Goal: Information Seeking & Learning: Check status

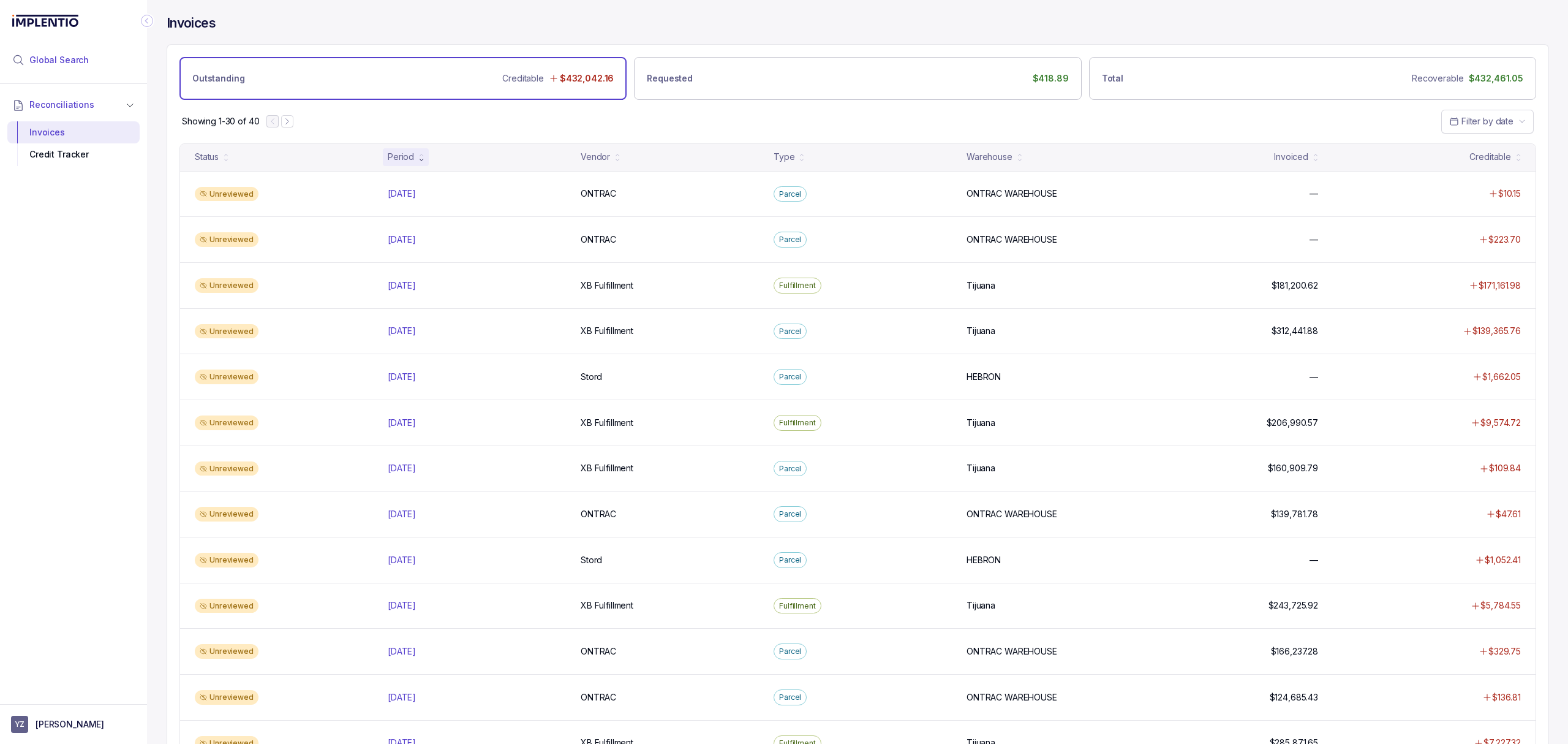
click at [59, 64] on span "Global Search" at bounding box center [59, 60] width 59 height 12
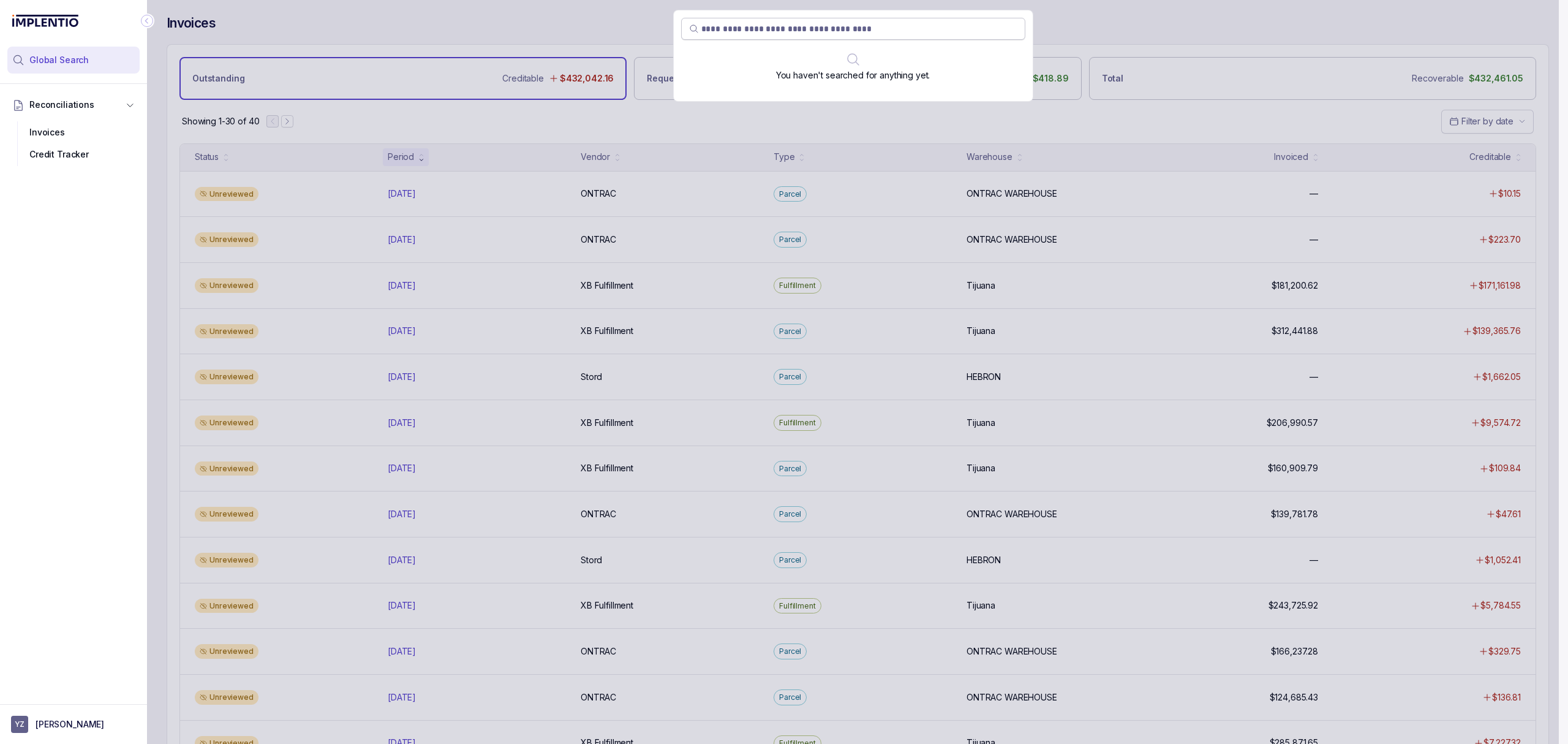
click at [713, 27] on input "search" at bounding box center [859, 29] width 316 height 12
type input "*******"
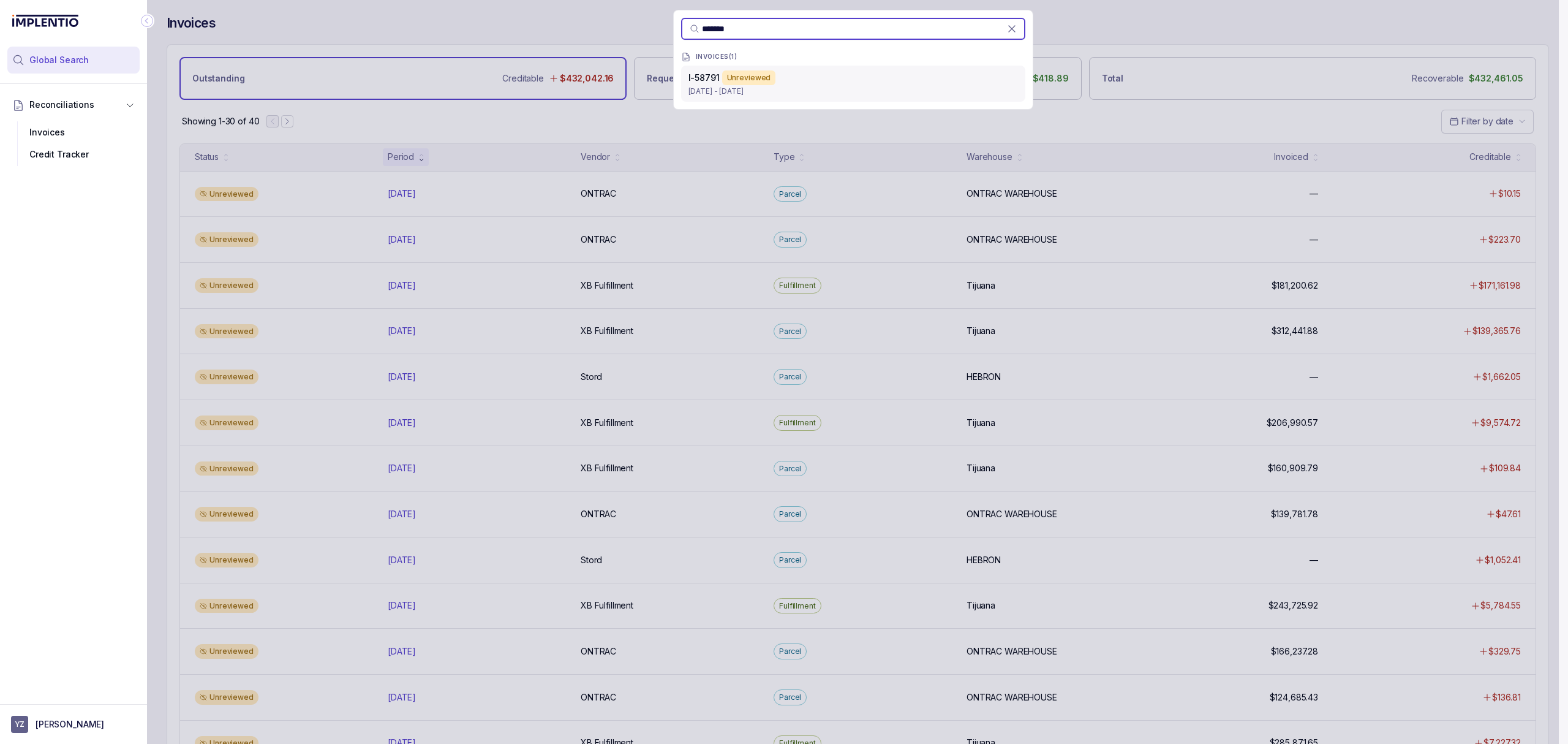
click at [698, 80] on span "I-58791" at bounding box center [704, 77] width 31 height 11
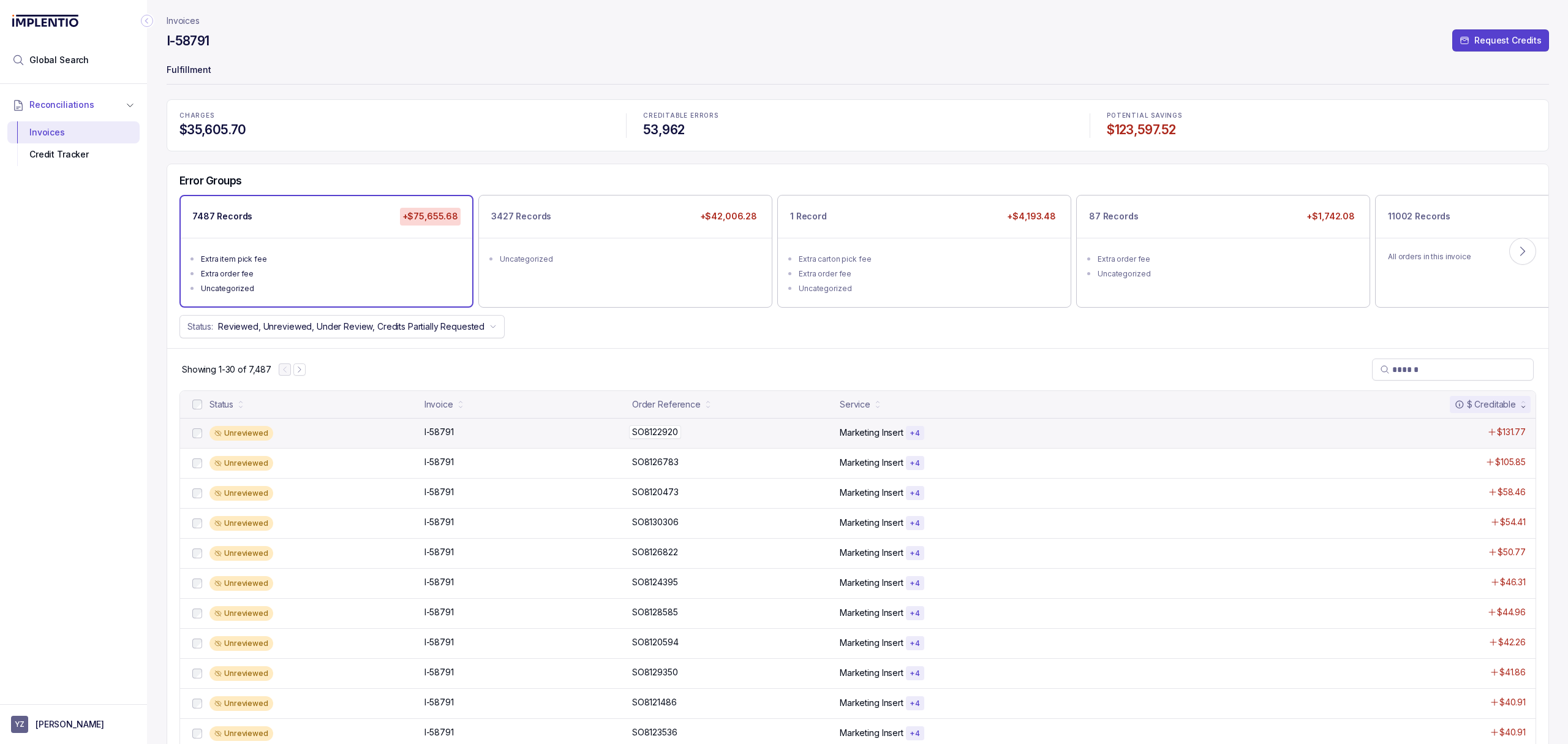
click at [641, 437] on p "SO8122920" at bounding box center [655, 432] width 52 height 14
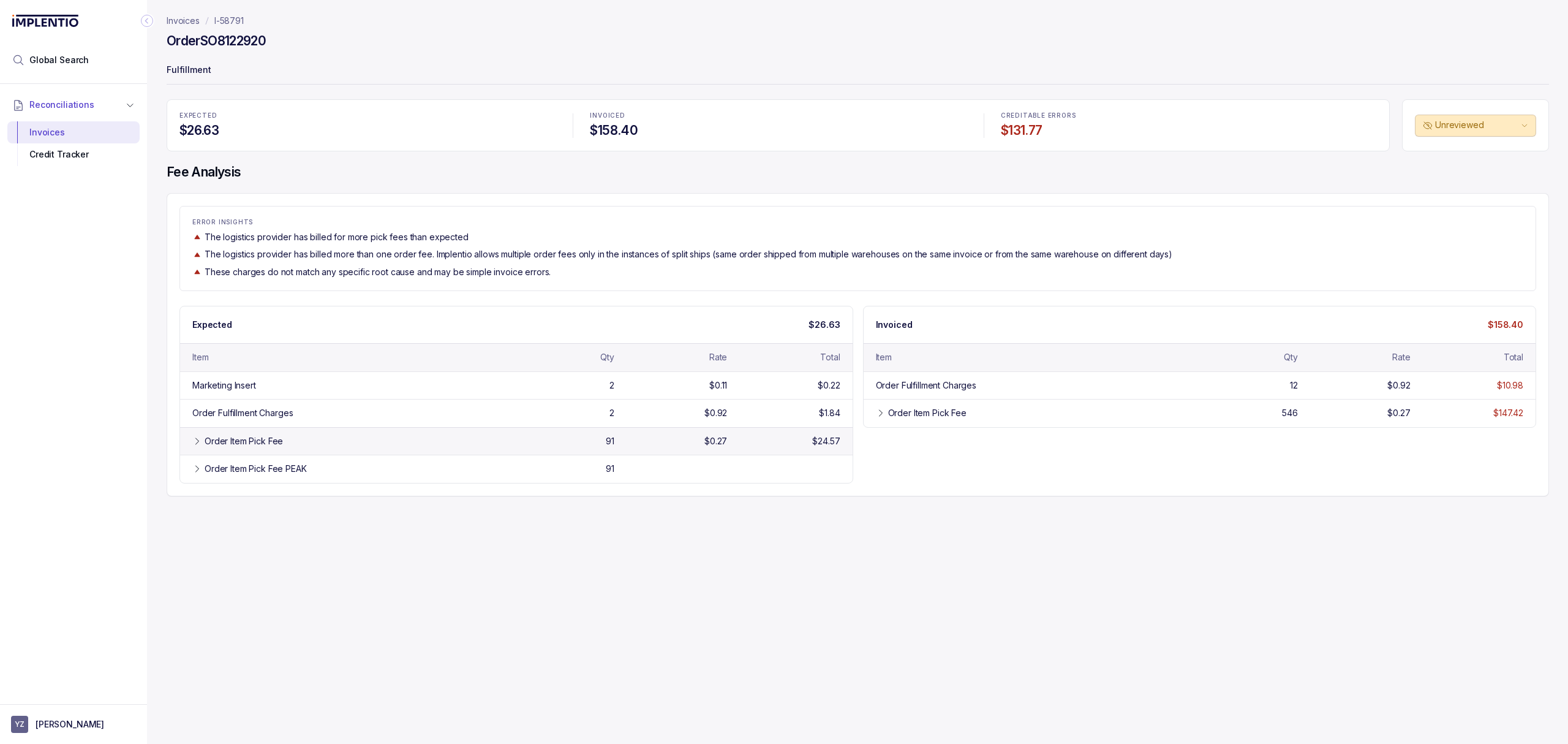
click at [371, 442] on div "Order Item Pick Fee" at bounding box center [353, 442] width 297 height 12
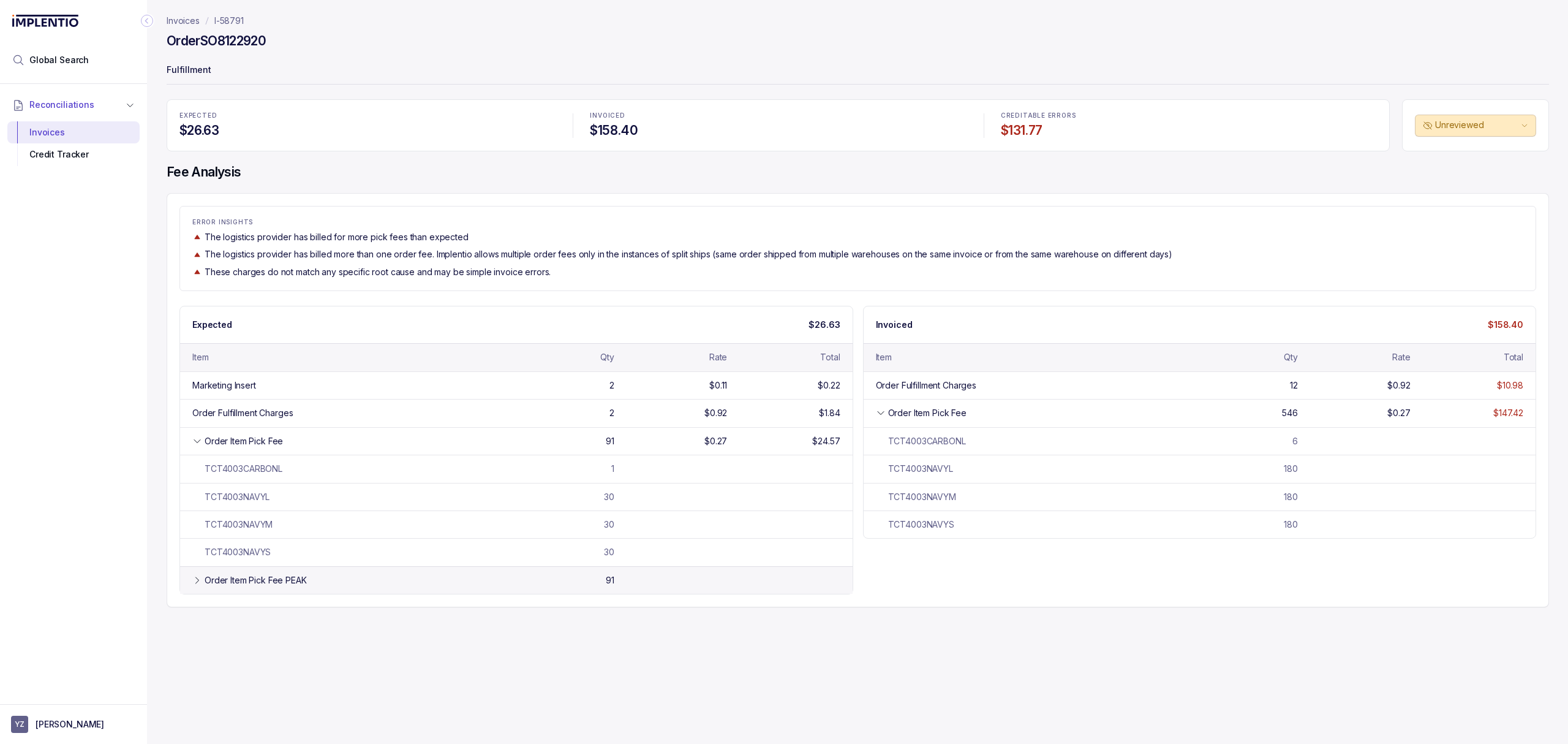
click at [355, 581] on div "Order Item Pick Fee PEAK" at bounding box center [353, 581] width 297 height 12
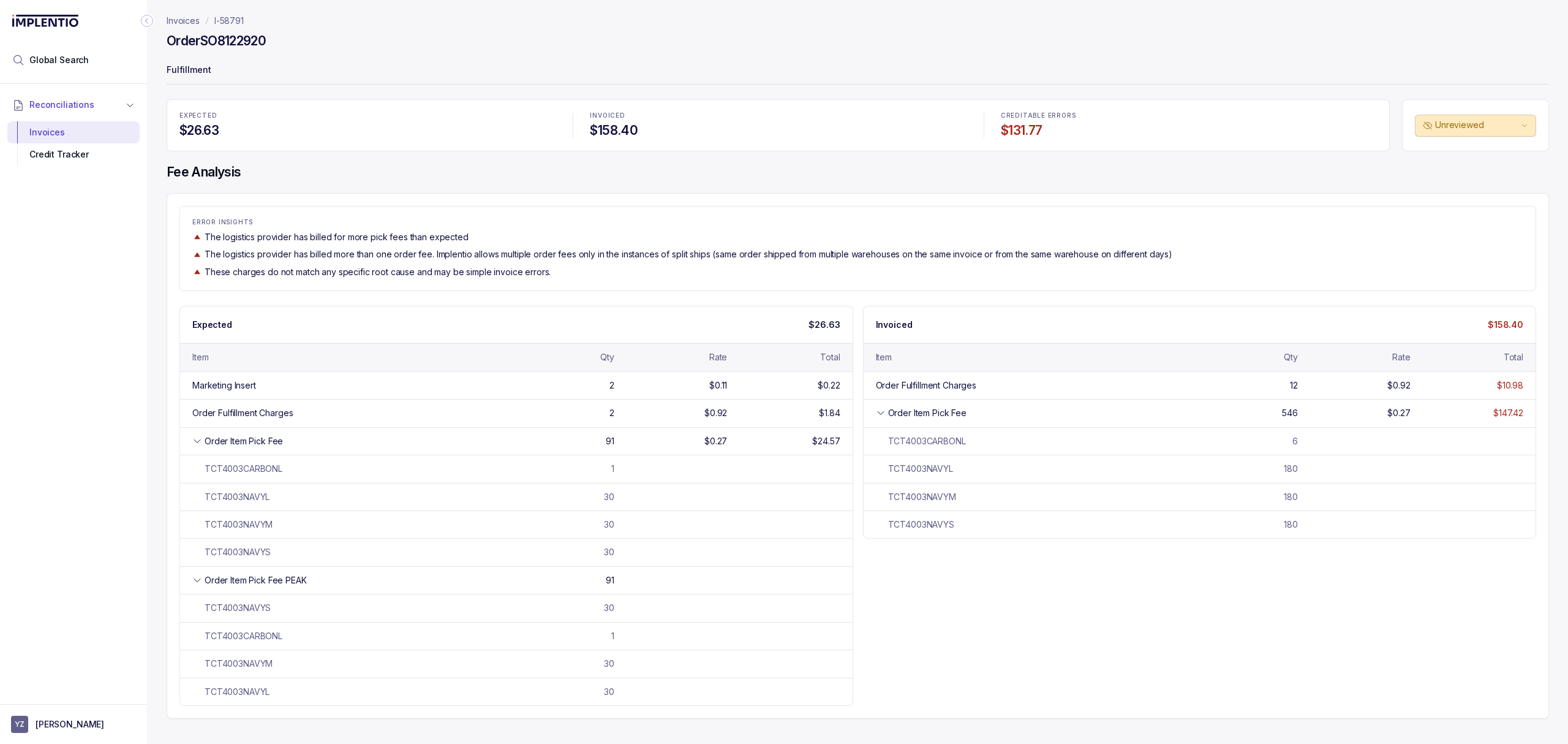
click at [226, 40] on h4 "Order SO8122920" at bounding box center [216, 41] width 99 height 17
copy h4 "SO8122920"
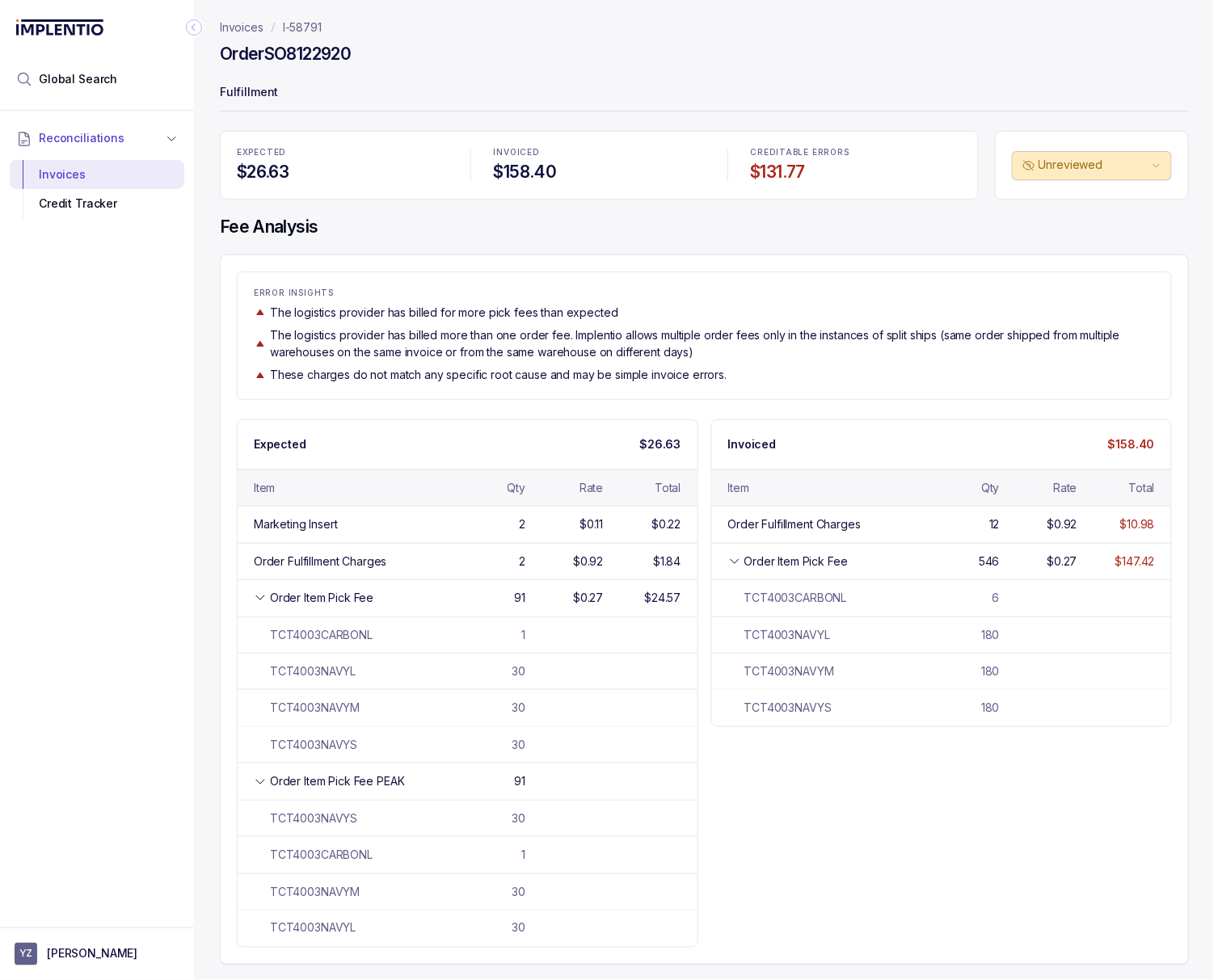
click at [192, 26] on icon "Collapse Icon" at bounding box center [193, 27] width 4 height 7
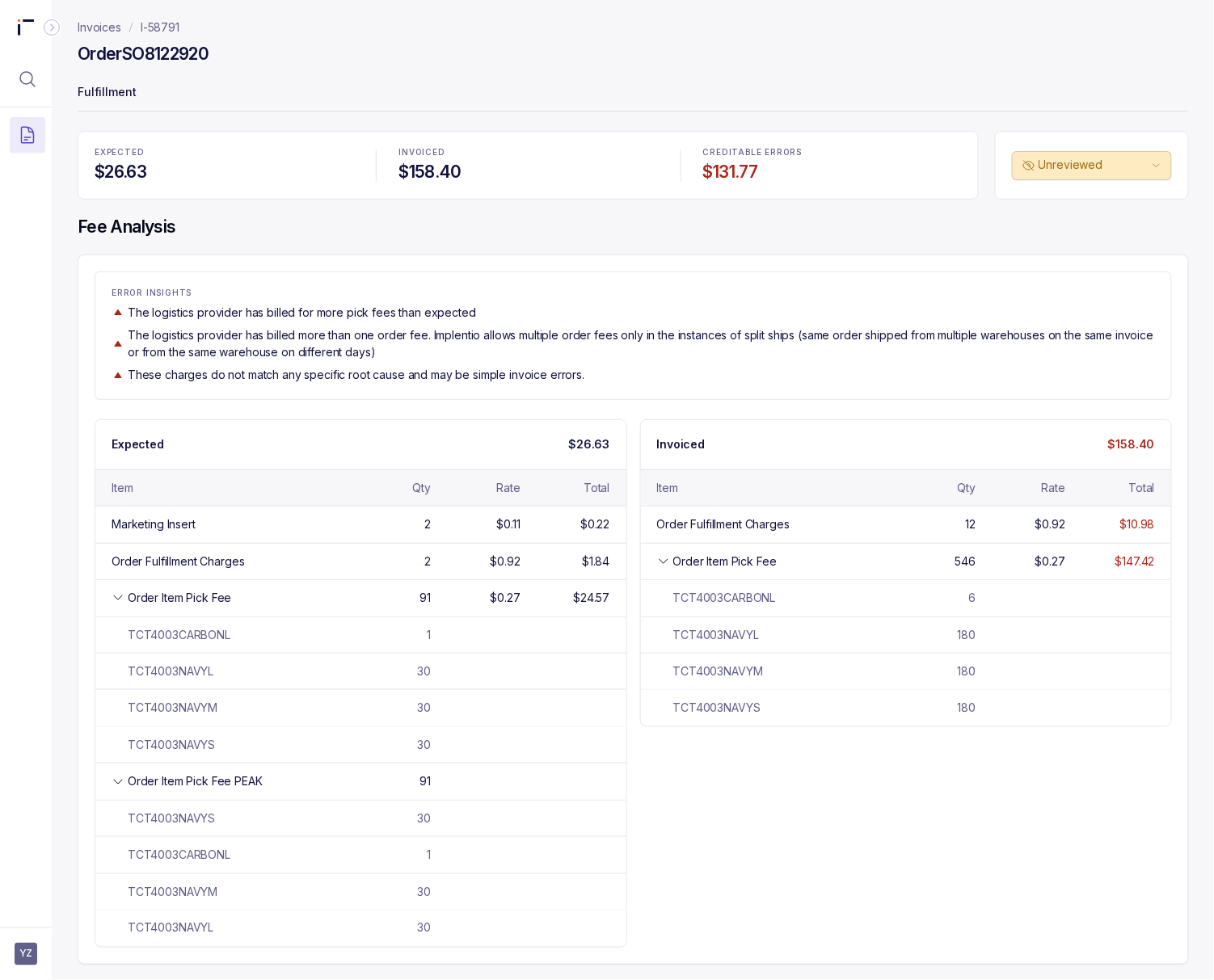
click at [175, 25] on p "I-58791" at bounding box center [160, 28] width 39 height 16
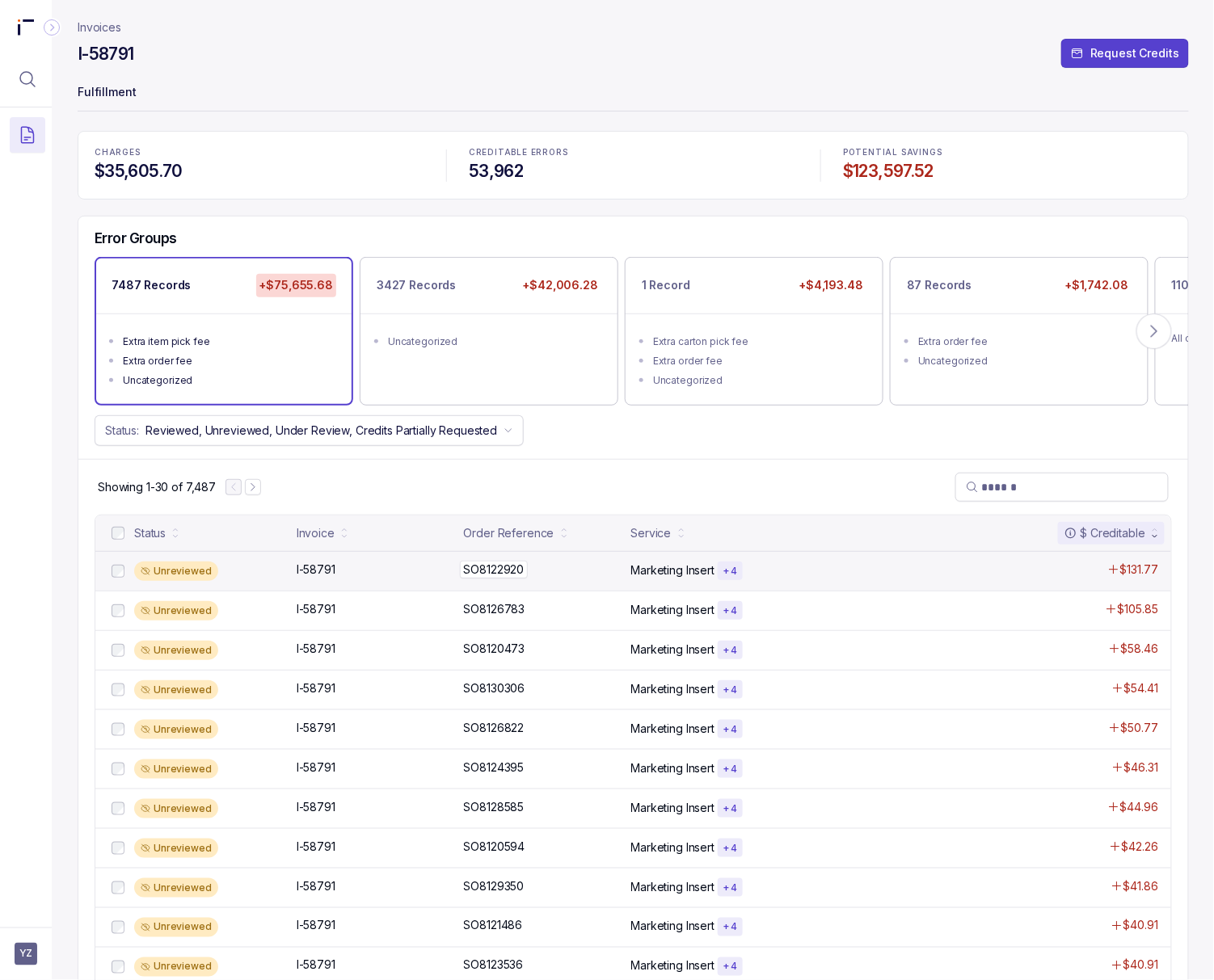
click at [472, 566] on p "SO8122920" at bounding box center [494, 570] width 69 height 18
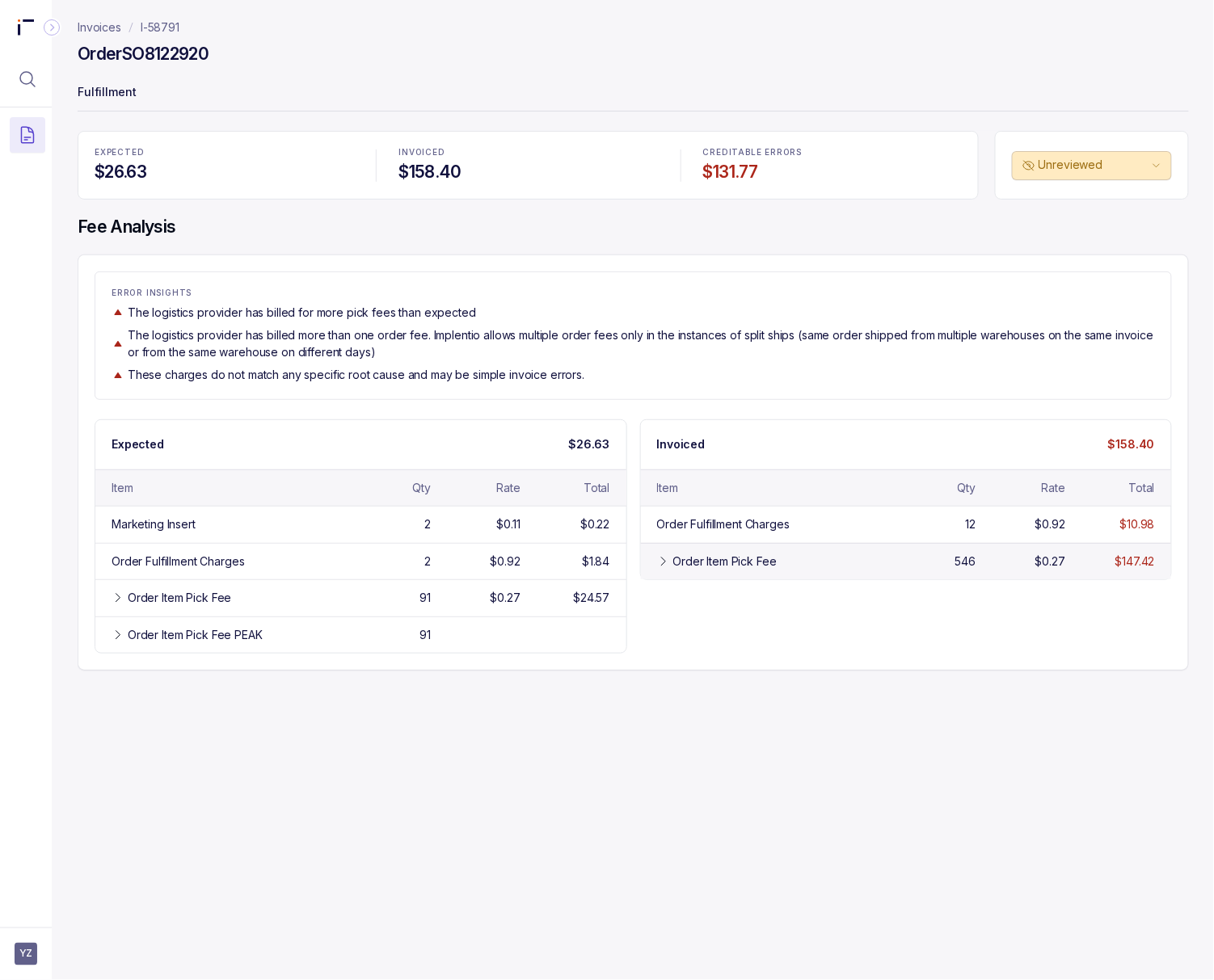
click at [669, 569] on div "Order Item Pick Fee" at bounding box center [771, 562] width 229 height 16
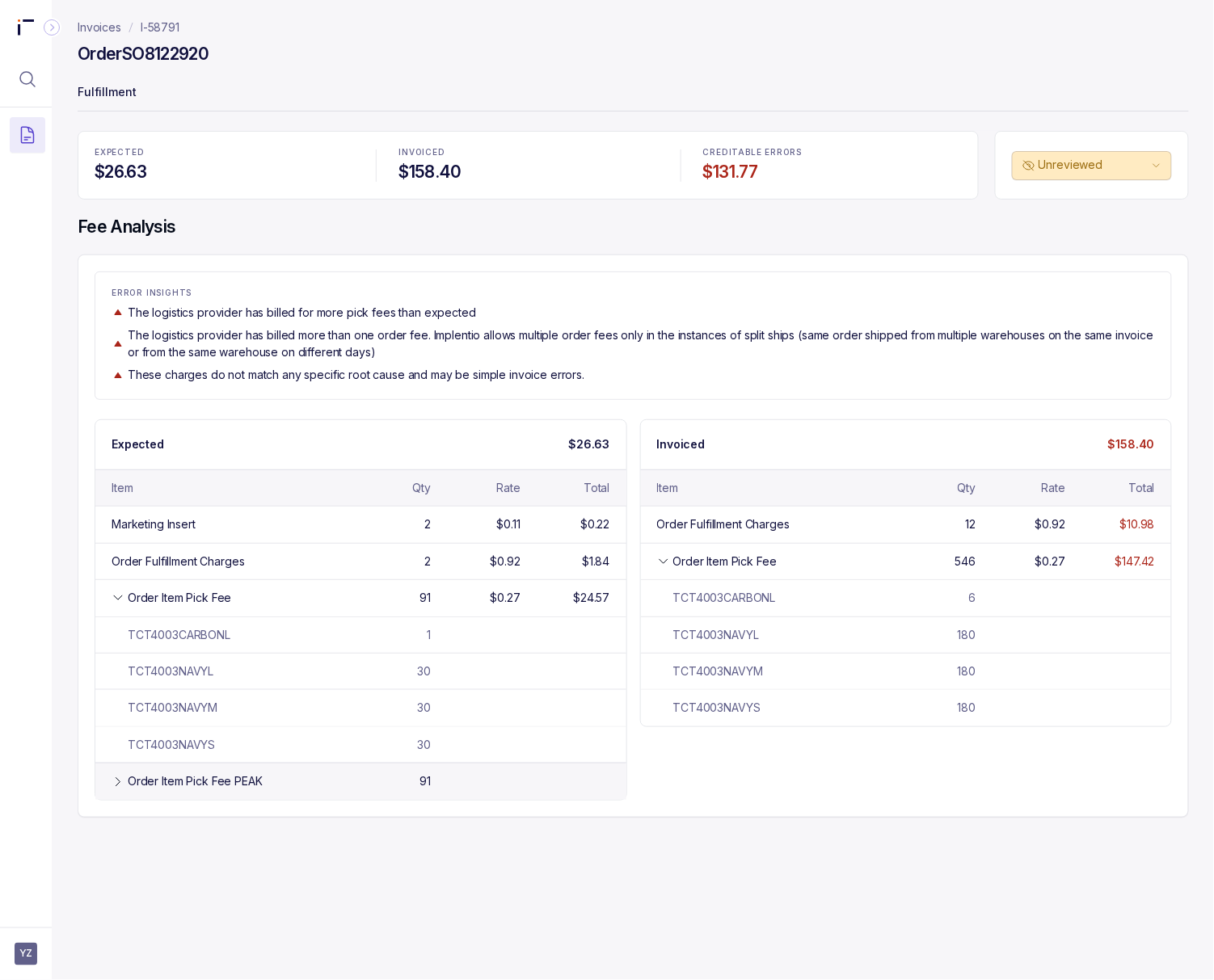
click at [247, 796] on div "Order Item Pick Fee PEAK 91" at bounding box center [360, 780] width 531 height 36
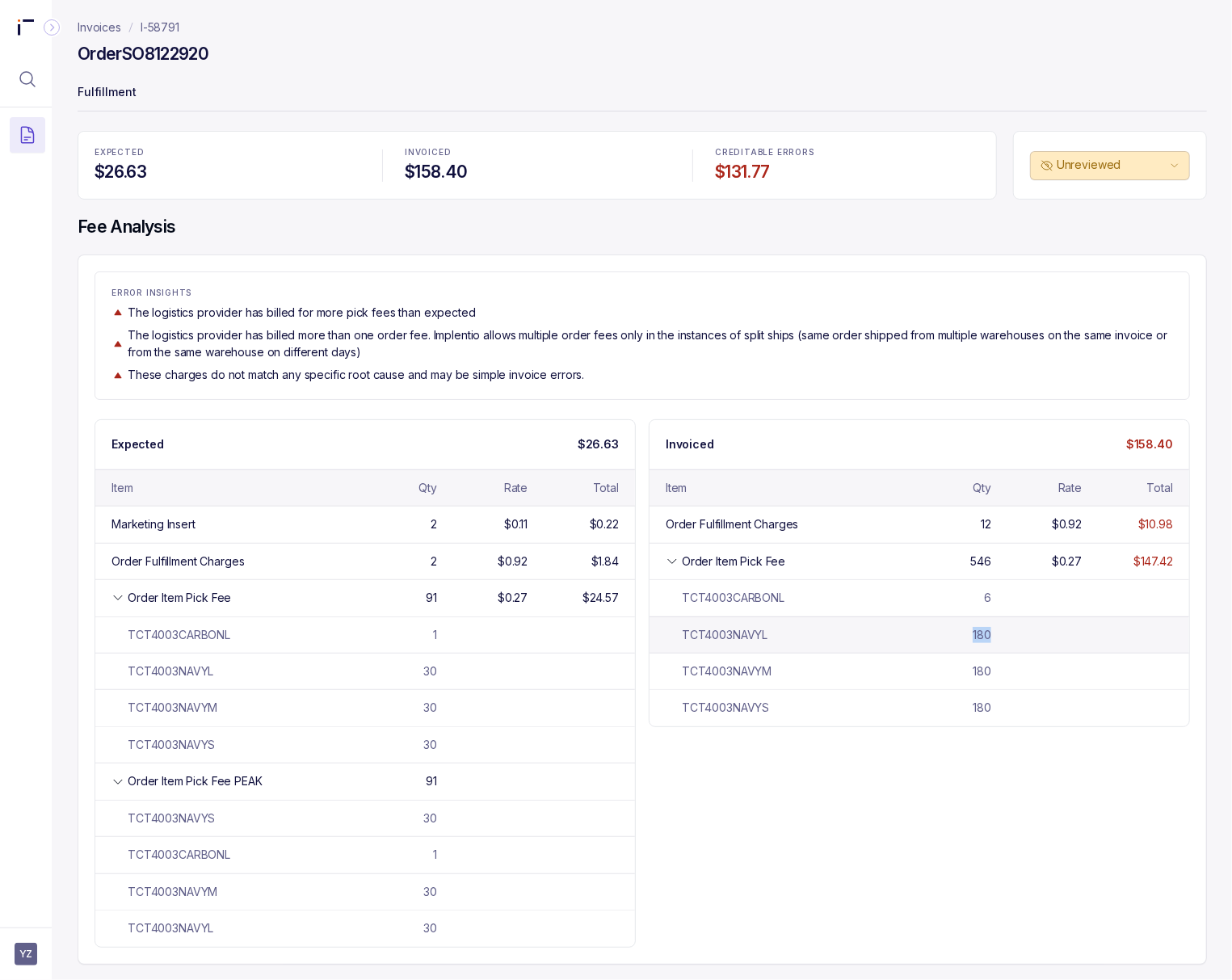
drag, startPoint x: 989, startPoint y: 634, endPoint x: 961, endPoint y: 634, distance: 28.0
click at [961, 634] on div "TCT4003NAVYL 180" at bounding box center [919, 635] width 540 height 36
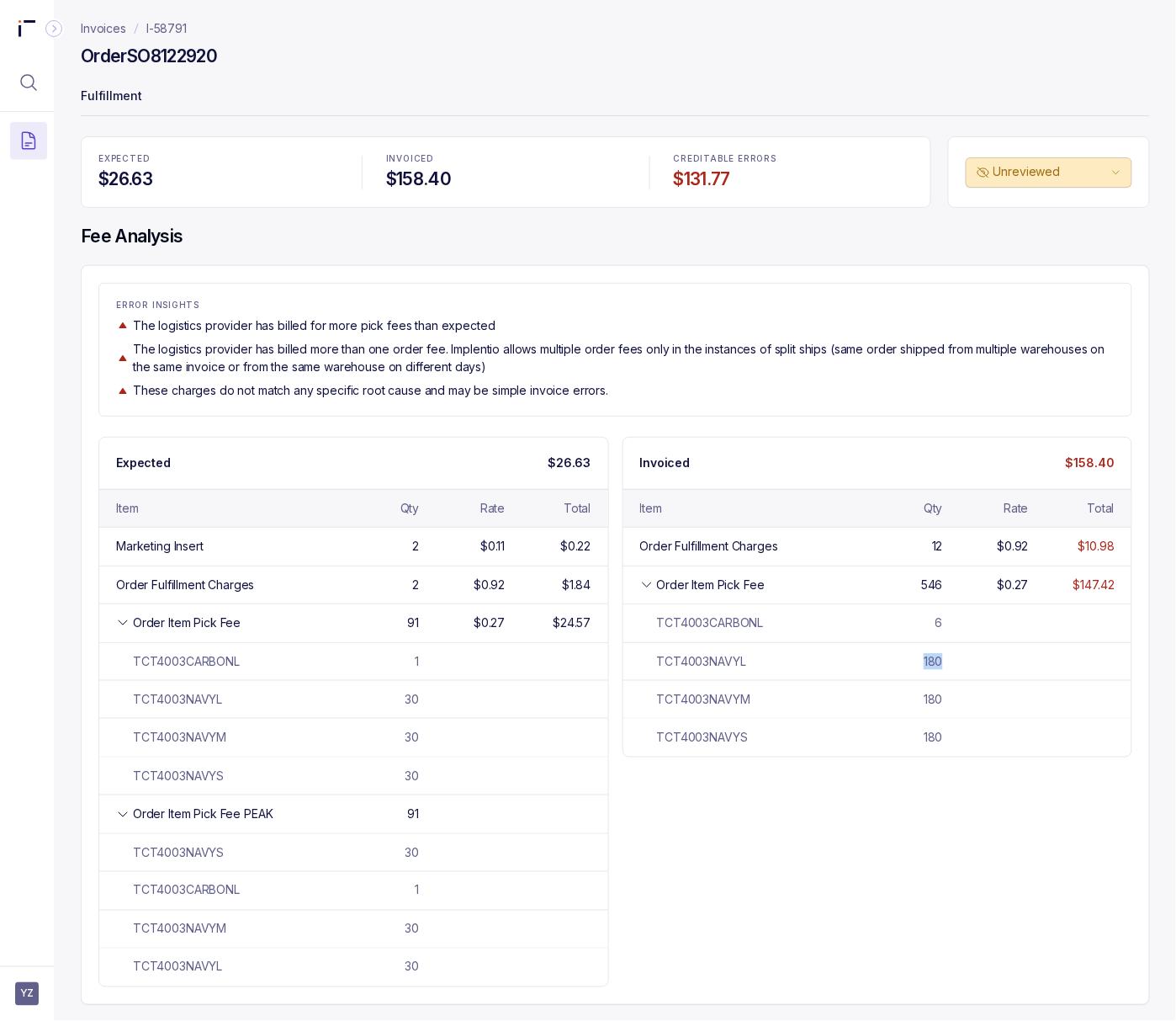
click at [162, 28] on p "I-58791" at bounding box center [166, 29] width 40 height 17
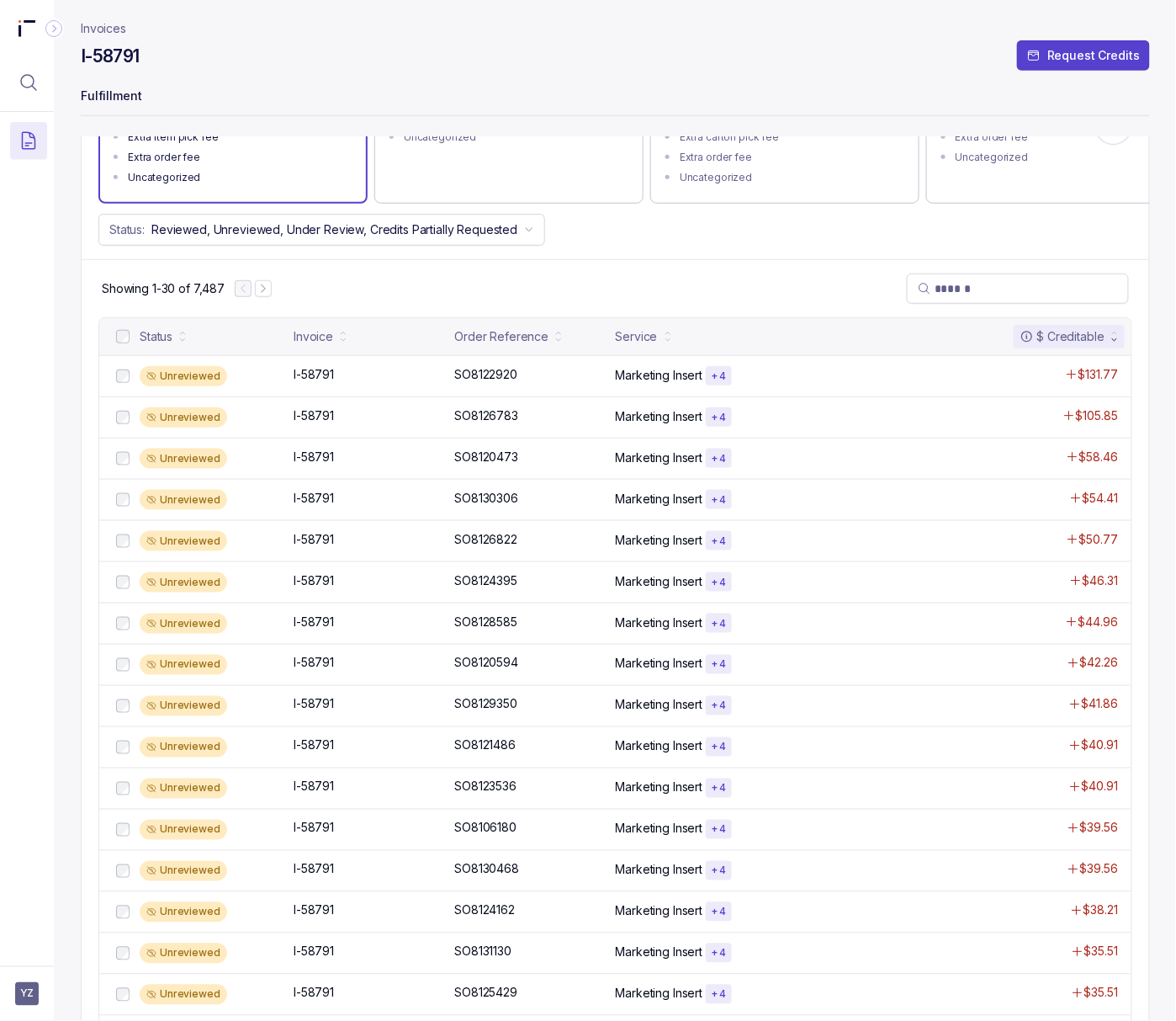
scroll to position [224, 0]
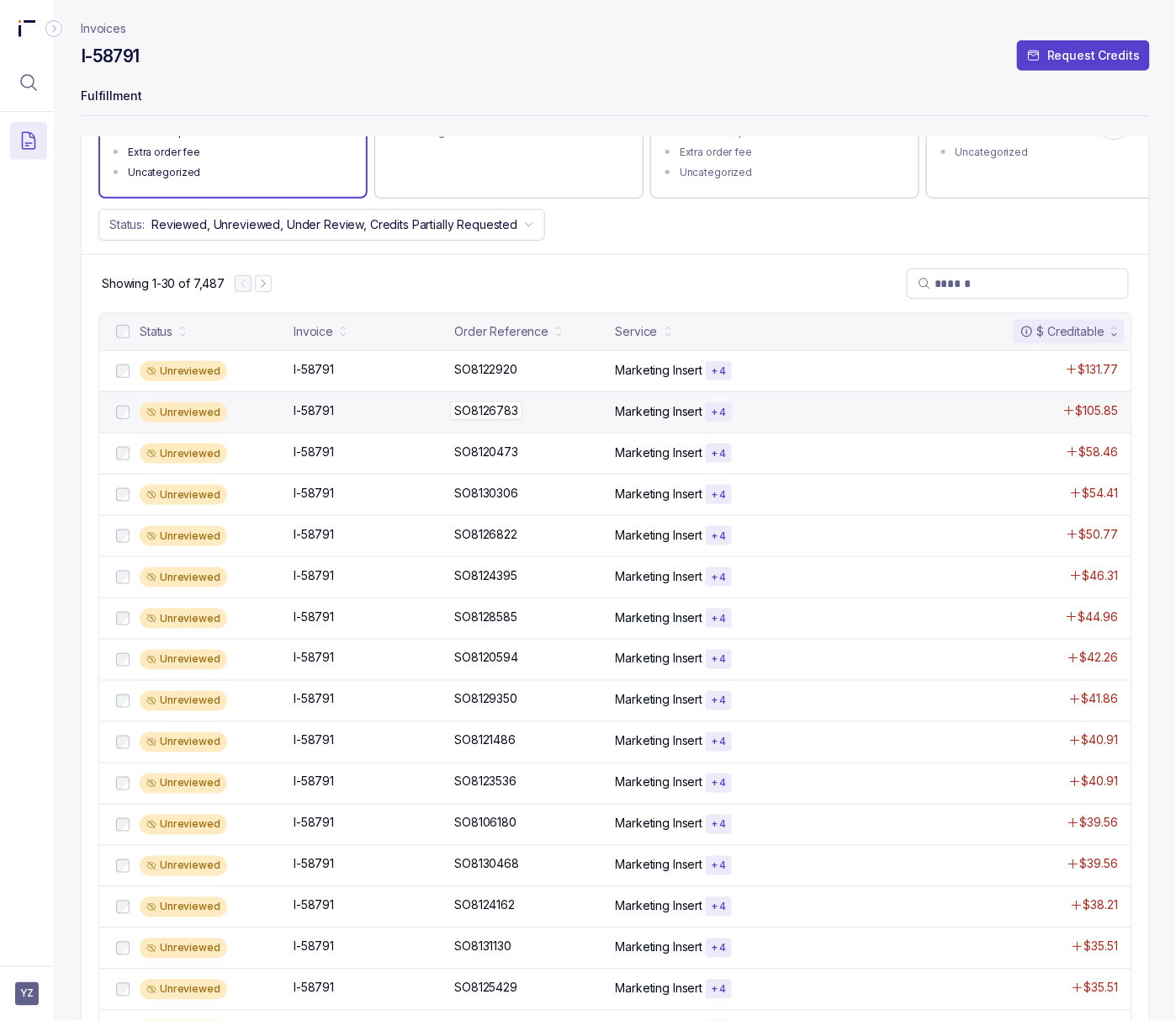
click at [471, 411] on p "SO8126783" at bounding box center [487, 411] width 72 height 19
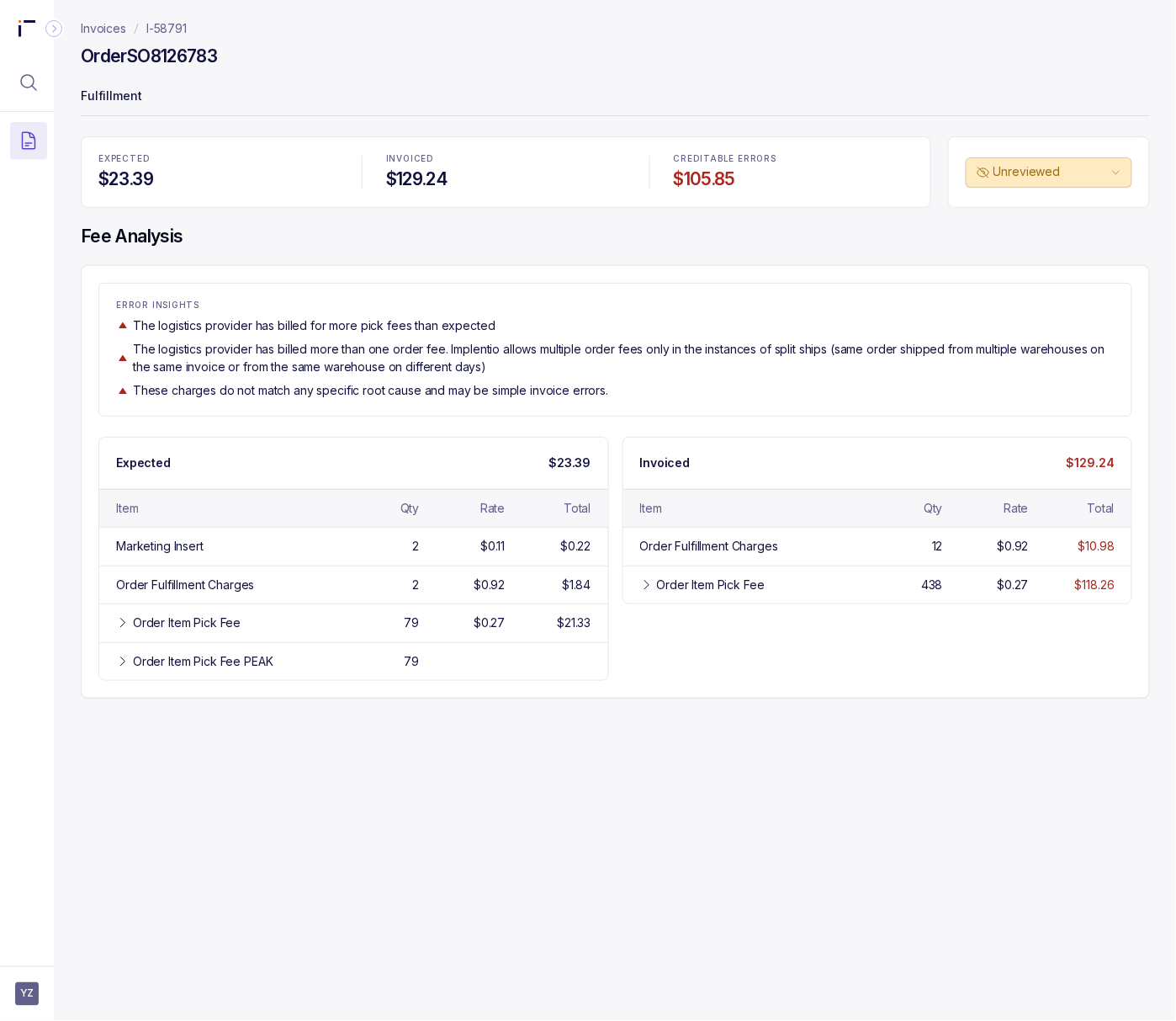
click at [348, 86] on p "Fulfillment" at bounding box center [615, 97] width 1070 height 33
click at [160, 52] on h4 "Order SO8126783" at bounding box center [148, 57] width 136 height 24
copy h4 "SO8126783"
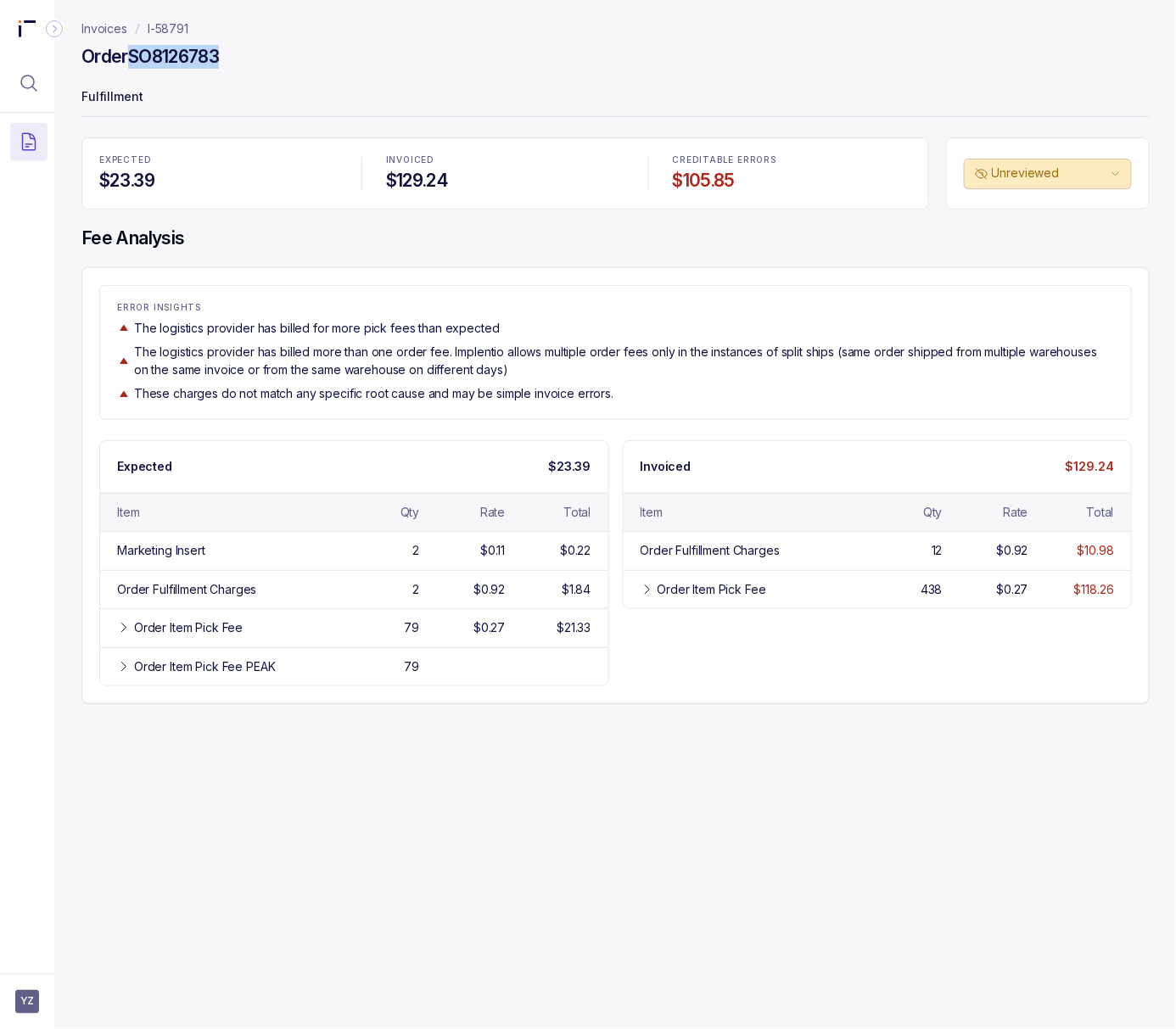
copy h4 "SO8126783"
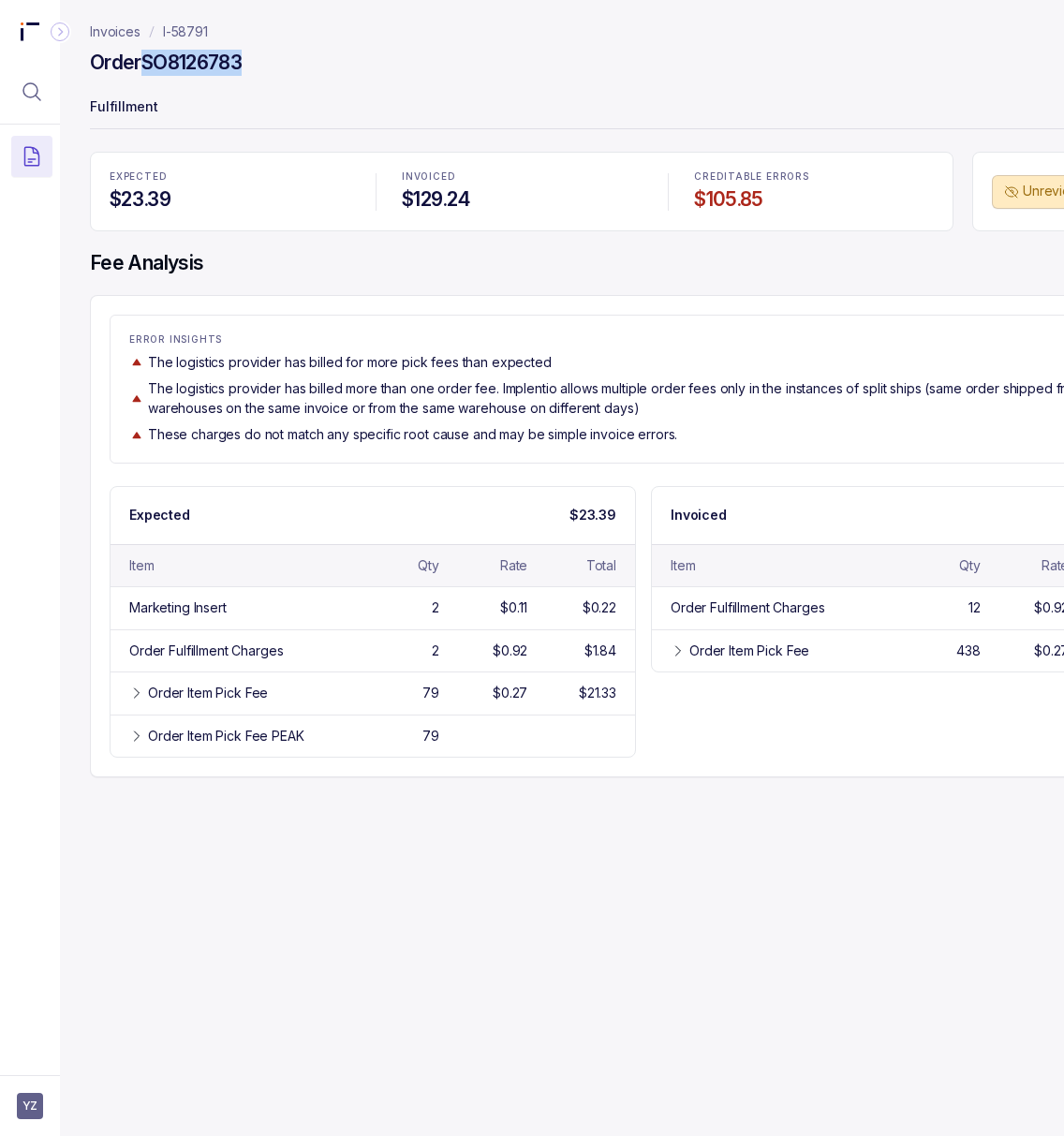
click at [455, 948] on div "Invoices I-58791 Order SO8126783 Fulfillment EXPECTED $23.39 INVOICED $129.24 C…" at bounding box center [636, 568] width 1152 height 1136
click at [43, 1106] on aside "YZ" at bounding box center [30, 1106] width 60 height 61
click at [31, 1103] on span "YZ" at bounding box center [31, 1106] width 27 height 27
click at [46, 1065] on p "Logout" at bounding box center [123, 1065] width 155 height 19
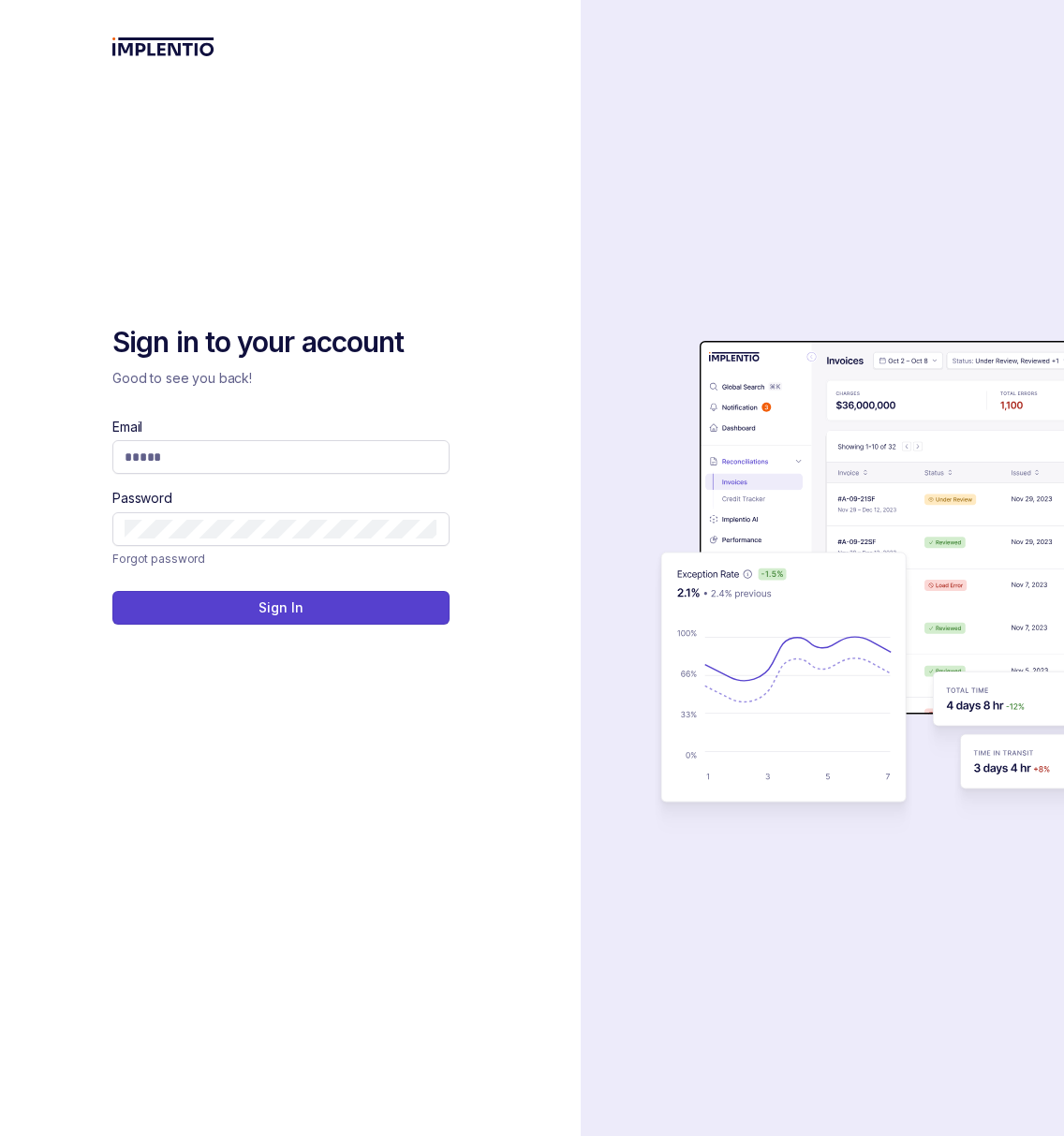
click at [545, 630] on div "Sign in to your account Good to see you back! Email Password Forgot password Si…" at bounding box center [290, 568] width 581 height 1136
click at [176, 464] on input "Email" at bounding box center [281, 457] width 313 height 19
type input "**********"
